Goal: Task Accomplishment & Management: Use online tool/utility

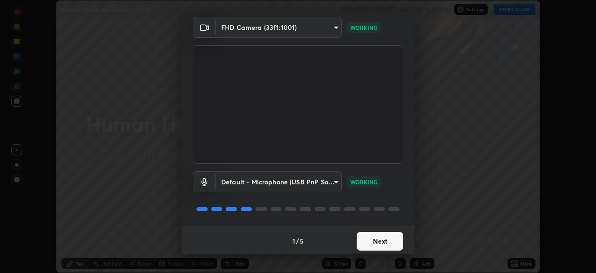
scroll to position [33, 0]
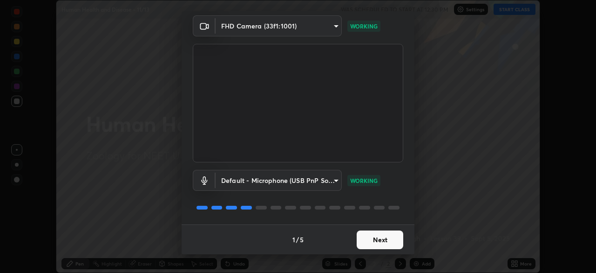
click at [384, 239] on button "Next" at bounding box center [380, 239] width 47 height 19
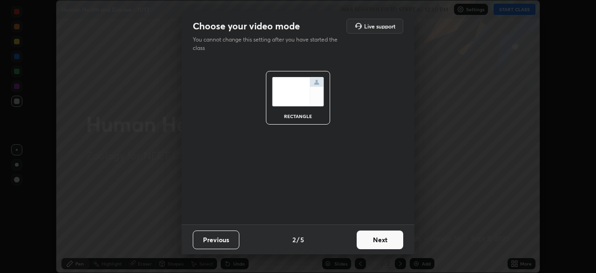
click at [386, 239] on button "Next" at bounding box center [380, 239] width 47 height 19
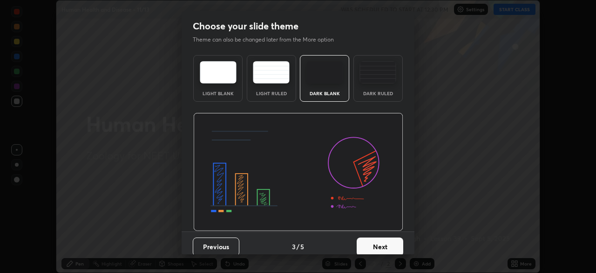
click at [388, 242] on button "Next" at bounding box center [380, 246] width 47 height 19
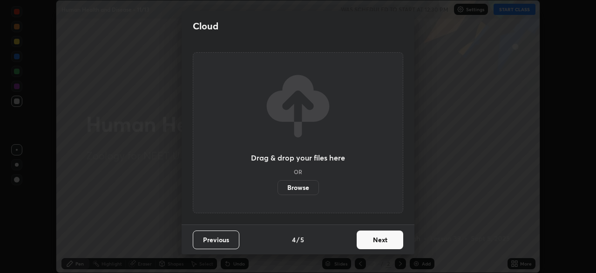
click at [398, 242] on button "Next" at bounding box center [380, 239] width 47 height 19
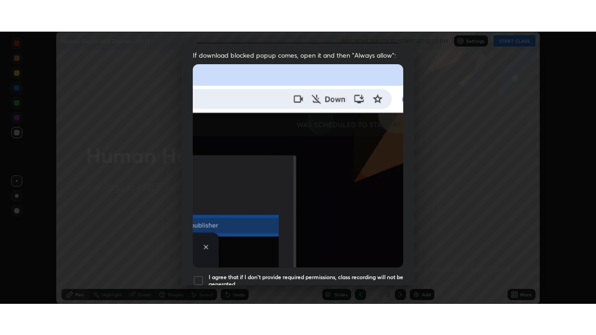
scroll to position [223, 0]
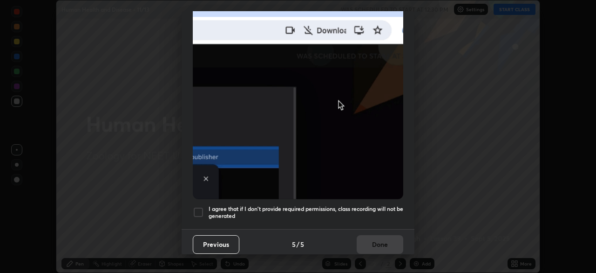
click at [200, 206] on div at bounding box center [198, 211] width 11 height 11
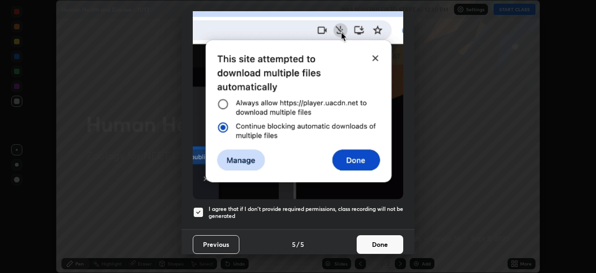
click at [379, 238] on button "Done" at bounding box center [380, 244] width 47 height 19
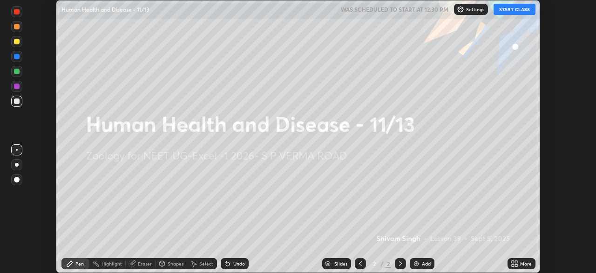
click at [515, 263] on icon at bounding box center [514, 263] width 7 height 7
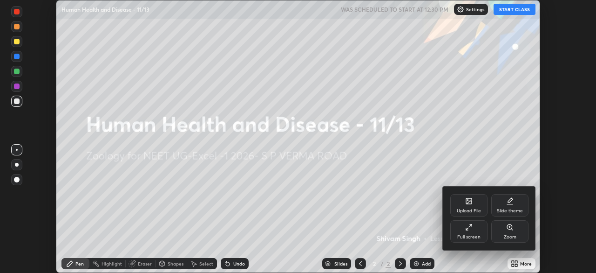
click at [476, 230] on div "Full screen" at bounding box center [469, 231] width 37 height 22
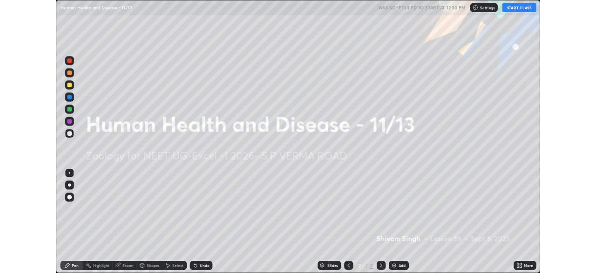
scroll to position [335, 596]
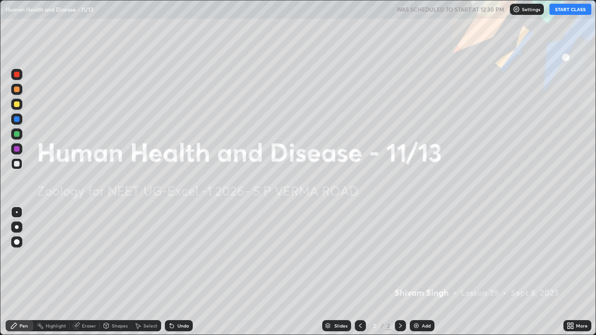
click at [568, 8] on button "START CLASS" at bounding box center [571, 9] width 42 height 11
click at [417, 272] on img at bounding box center [416, 325] width 7 height 7
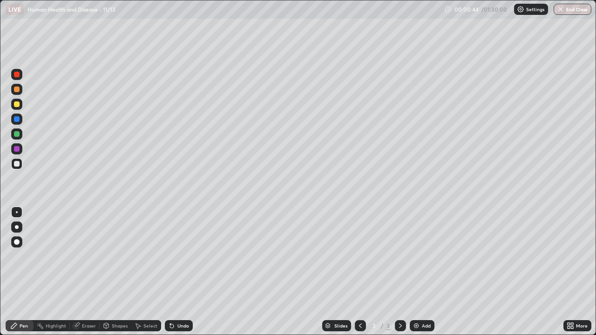
click at [572, 272] on icon at bounding box center [572, 324] width 2 height 2
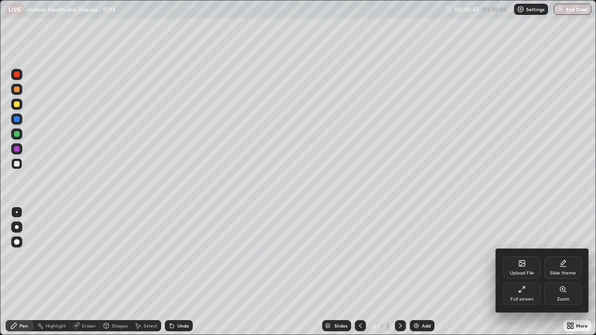
click at [521, 272] on div "Full screen" at bounding box center [522, 299] width 23 height 5
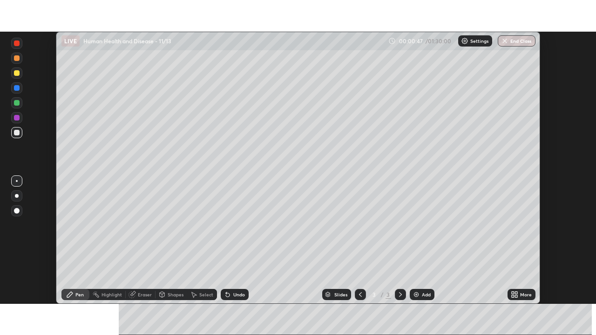
scroll to position [46317, 45994]
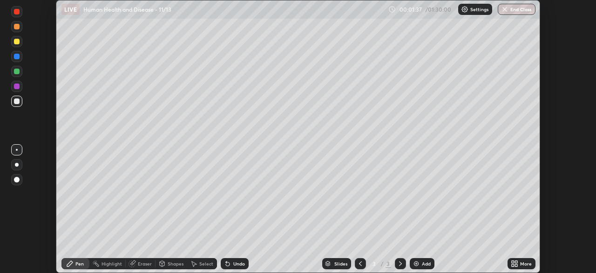
click at [515, 265] on icon at bounding box center [516, 265] width 2 height 2
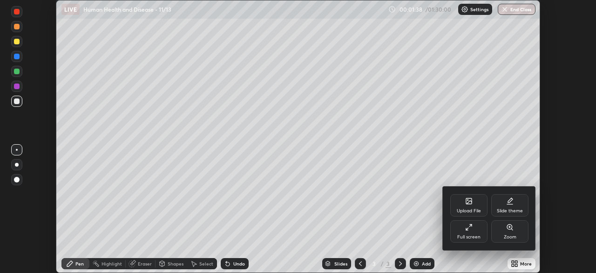
click at [466, 231] on div "Full screen" at bounding box center [469, 231] width 37 height 22
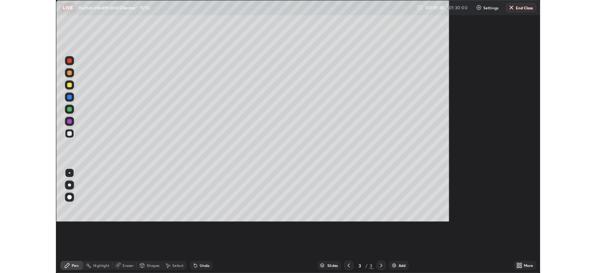
scroll to position [335, 596]
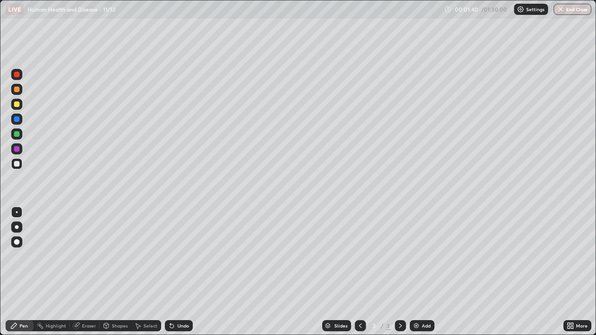
click at [572, 272] on icon at bounding box center [572, 328] width 2 height 2
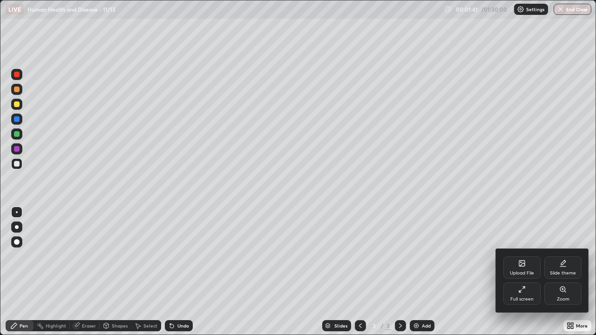
click at [525, 268] on div "Upload File" at bounding box center [522, 268] width 37 height 22
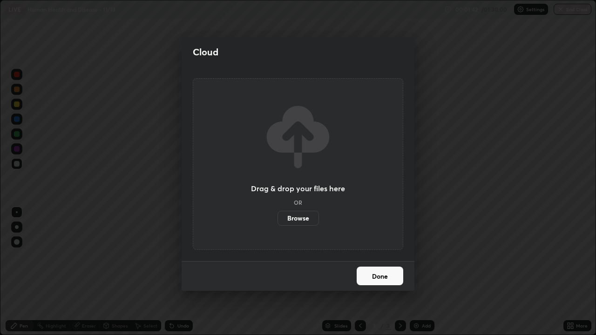
click at [302, 218] on label "Browse" at bounding box center [298, 218] width 41 height 15
click at [278, 218] on input "Browse" at bounding box center [278, 218] width 0 height 15
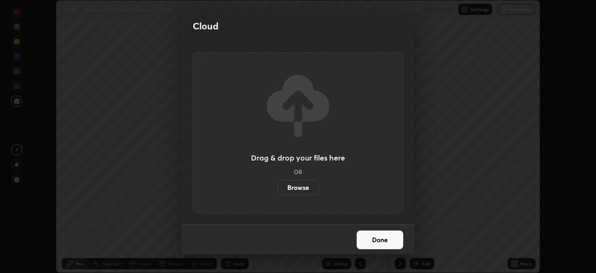
scroll to position [46317, 45994]
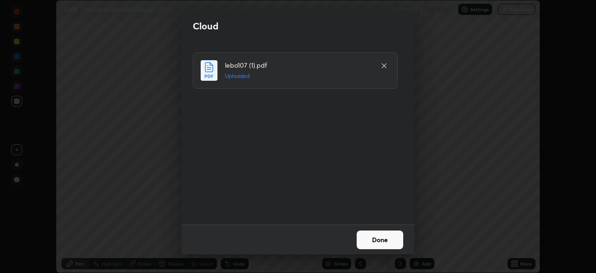
click at [378, 239] on button "Done" at bounding box center [380, 239] width 47 height 19
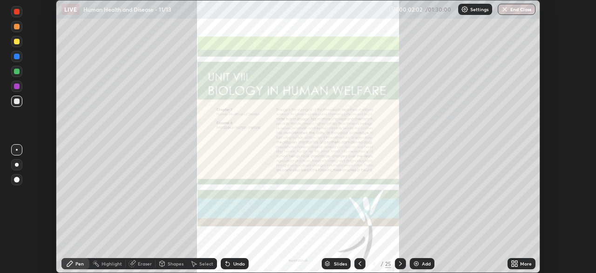
click at [340, 265] on div "Slides" at bounding box center [340, 263] width 13 height 5
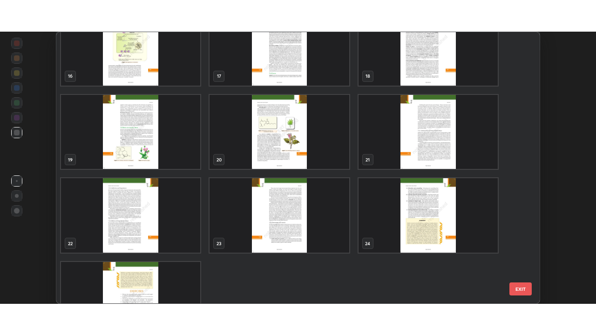
scroll to position [481, 0]
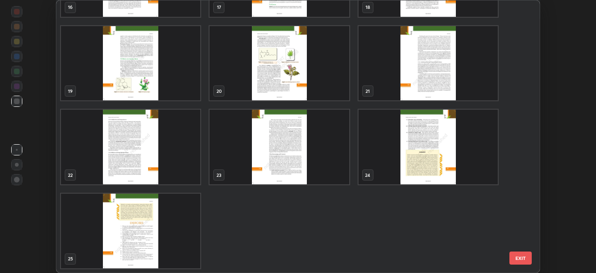
click at [285, 156] on img "grid" at bounding box center [279, 146] width 139 height 75
click at [287, 154] on img "grid" at bounding box center [279, 146] width 139 height 75
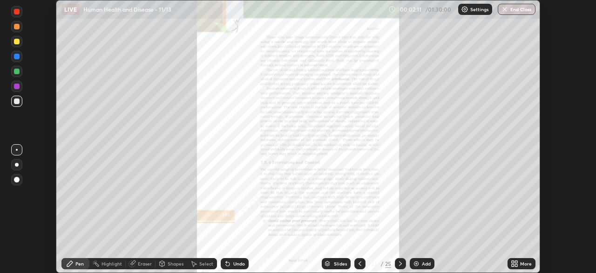
click at [516, 261] on icon at bounding box center [516, 261] width 2 height 2
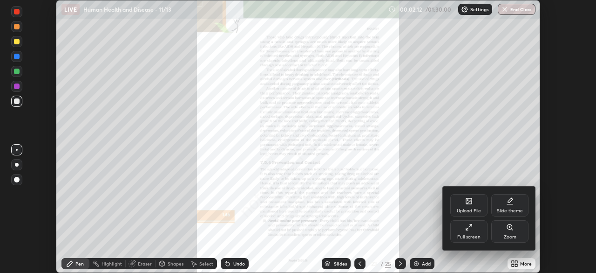
click at [473, 232] on div "Full screen" at bounding box center [469, 231] width 37 height 22
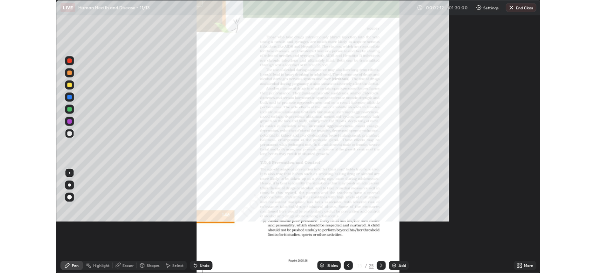
scroll to position [335, 596]
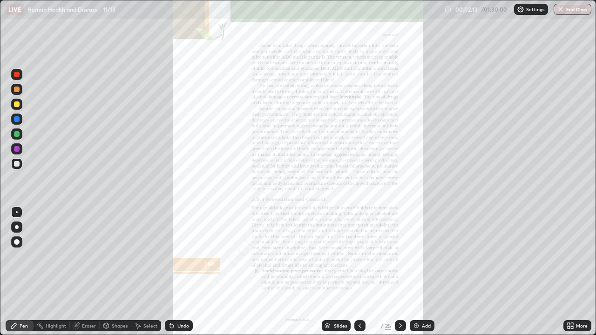
click at [572, 272] on icon at bounding box center [572, 328] width 2 height 2
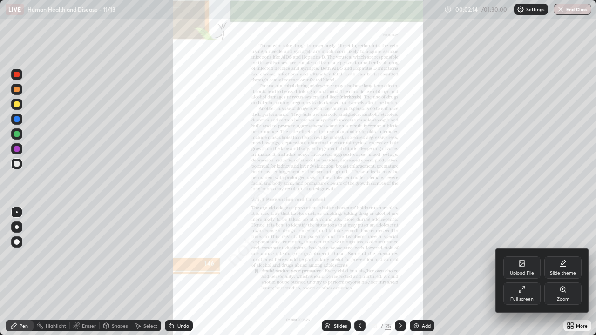
click at [560, 272] on div "Zoom" at bounding box center [563, 294] width 37 height 22
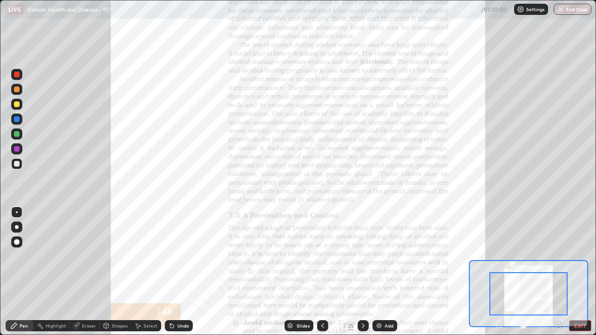
click at [557, 272] on div "Pen Highlight Eraser Shapes Select Undo Slides 23 / 25 Add EXIT" at bounding box center [298, 326] width 596 height 19
click at [559, 272] on icon at bounding box center [559, 325] width 2 height 0
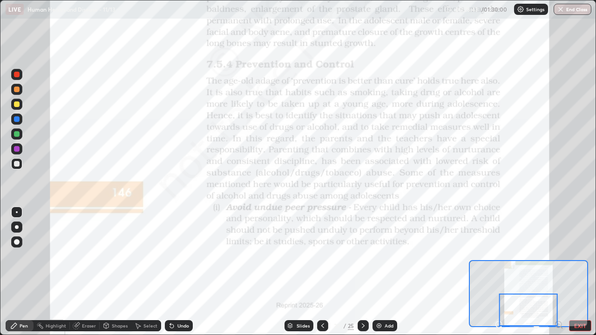
click at [570, 8] on button "End Class" at bounding box center [573, 9] width 38 height 11
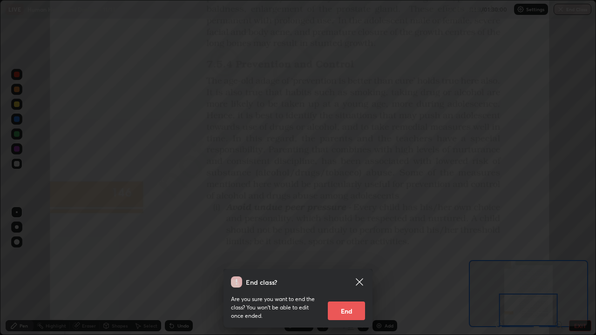
click at [352, 272] on button "End" at bounding box center [346, 311] width 37 height 19
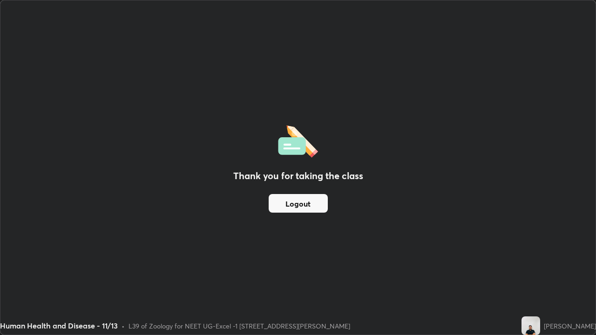
click at [305, 201] on button "Logout" at bounding box center [298, 203] width 59 height 19
click at [303, 207] on button "Logout" at bounding box center [298, 203] width 59 height 19
click at [306, 208] on button "Logout" at bounding box center [298, 203] width 59 height 19
click at [306, 207] on button "Logout" at bounding box center [298, 203] width 59 height 19
click at [307, 208] on button "Logout" at bounding box center [298, 203] width 59 height 19
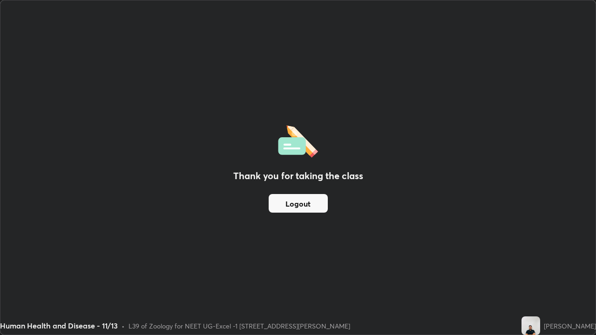
click at [298, 205] on button "Logout" at bounding box center [298, 203] width 59 height 19
click at [296, 202] on button "Logout" at bounding box center [298, 203] width 59 height 19
click at [293, 200] on button "Logout" at bounding box center [298, 203] width 59 height 19
click at [292, 201] on button "Logout" at bounding box center [298, 203] width 59 height 19
click at [294, 202] on button "Logout" at bounding box center [298, 203] width 59 height 19
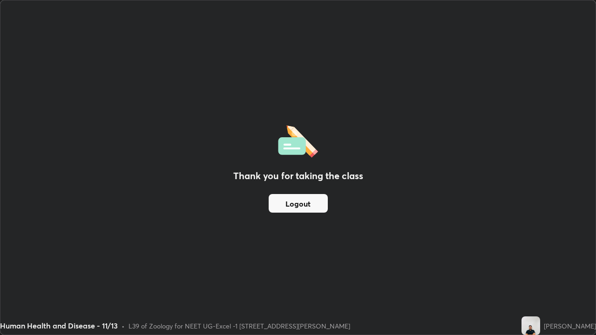
click at [297, 203] on button "Logout" at bounding box center [298, 203] width 59 height 19
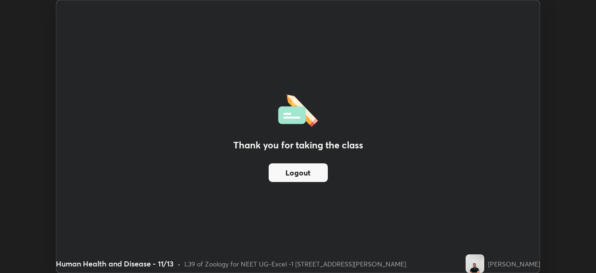
scroll to position [46317, 45994]
